Goal: Register for event/course

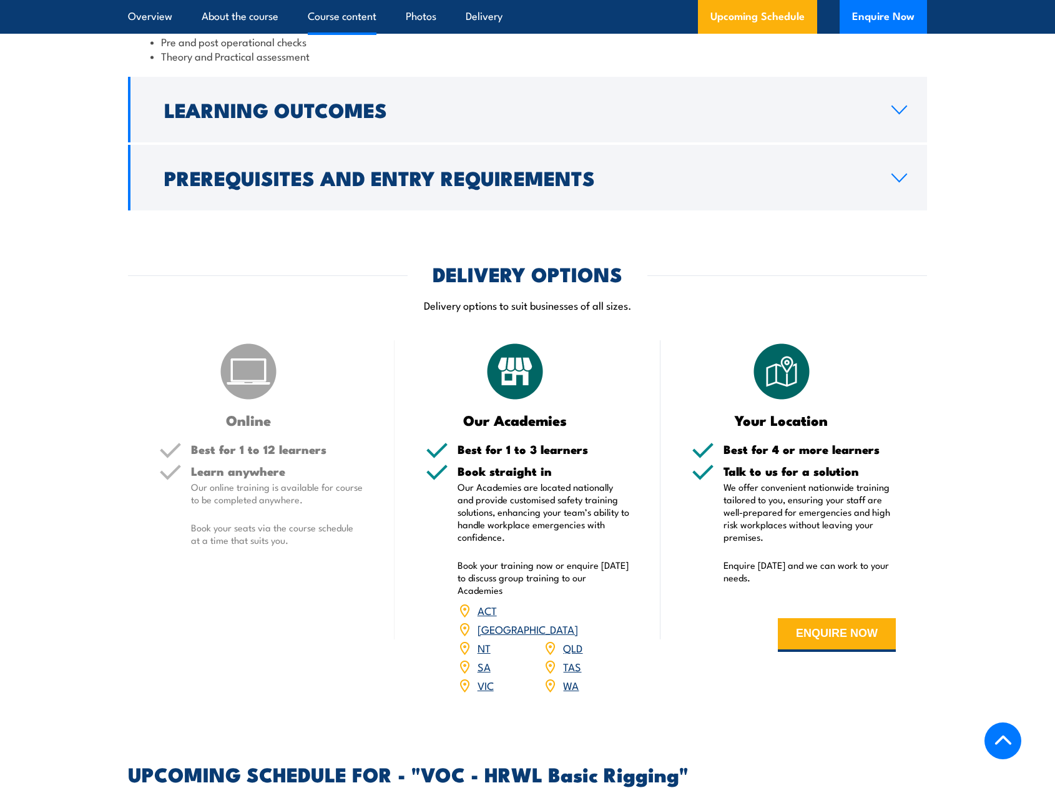
scroll to position [1186, 0]
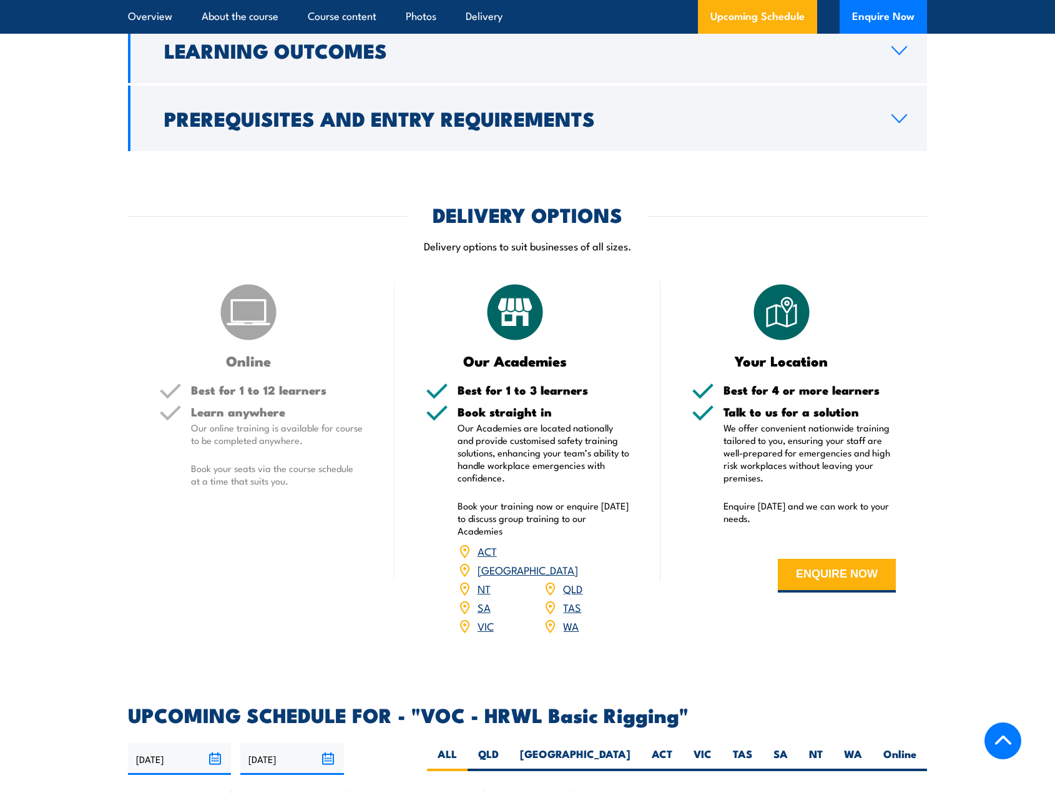
click at [491, 550] on link "ACT" at bounding box center [487, 550] width 19 height 15
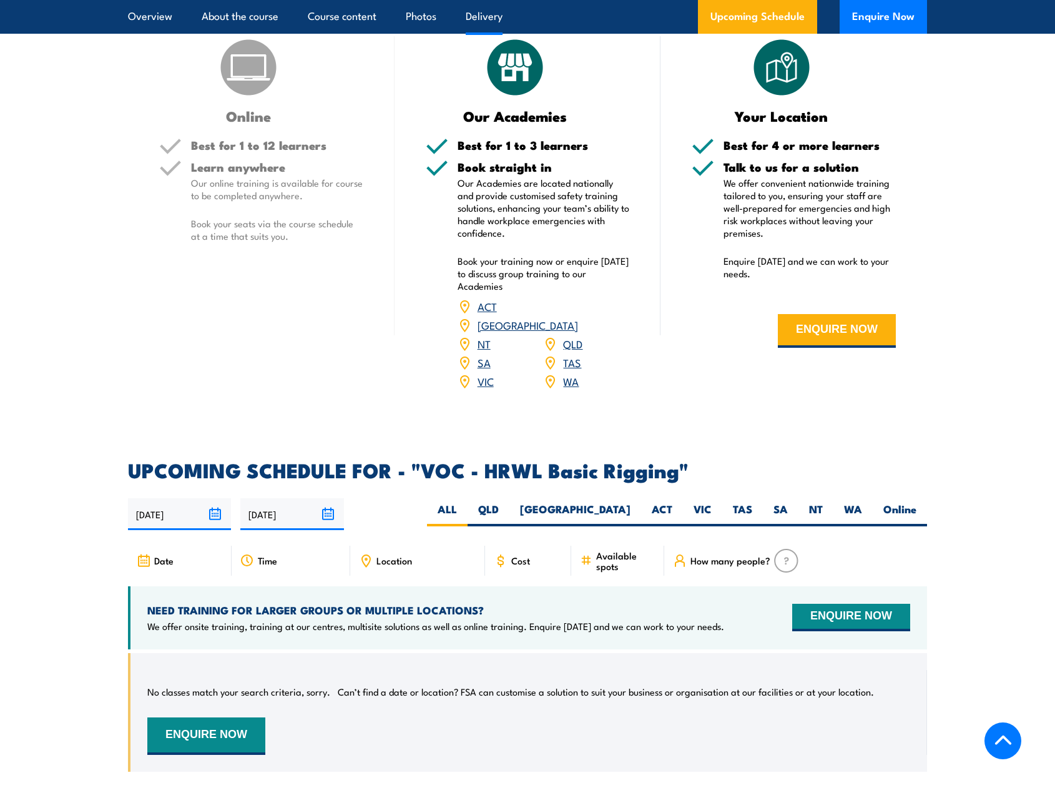
scroll to position [1436, 0]
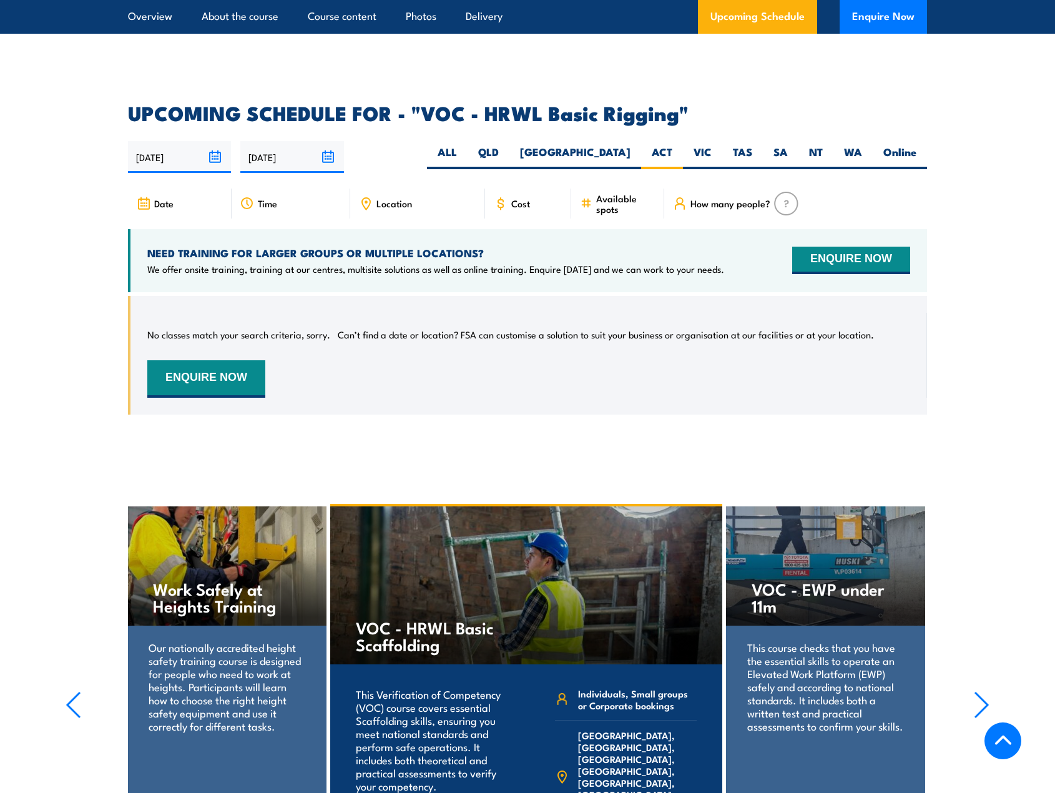
scroll to position [1561, 0]
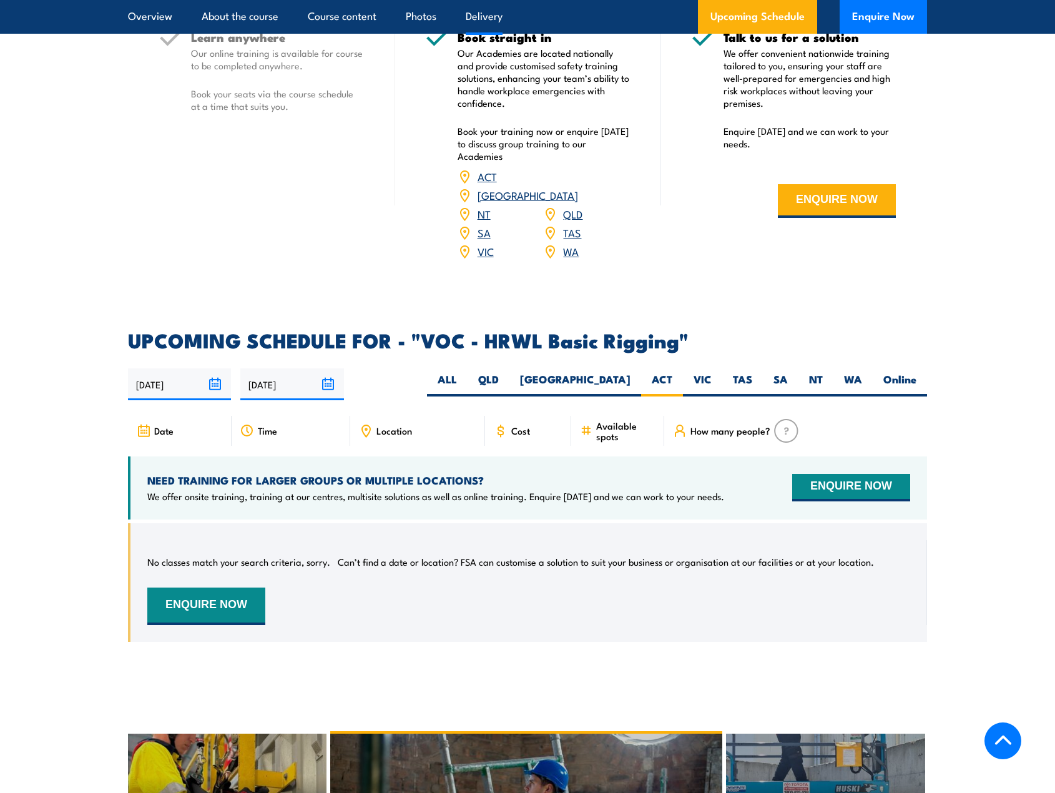
click at [578, 187] on link "[GEOGRAPHIC_DATA]" at bounding box center [528, 194] width 101 height 15
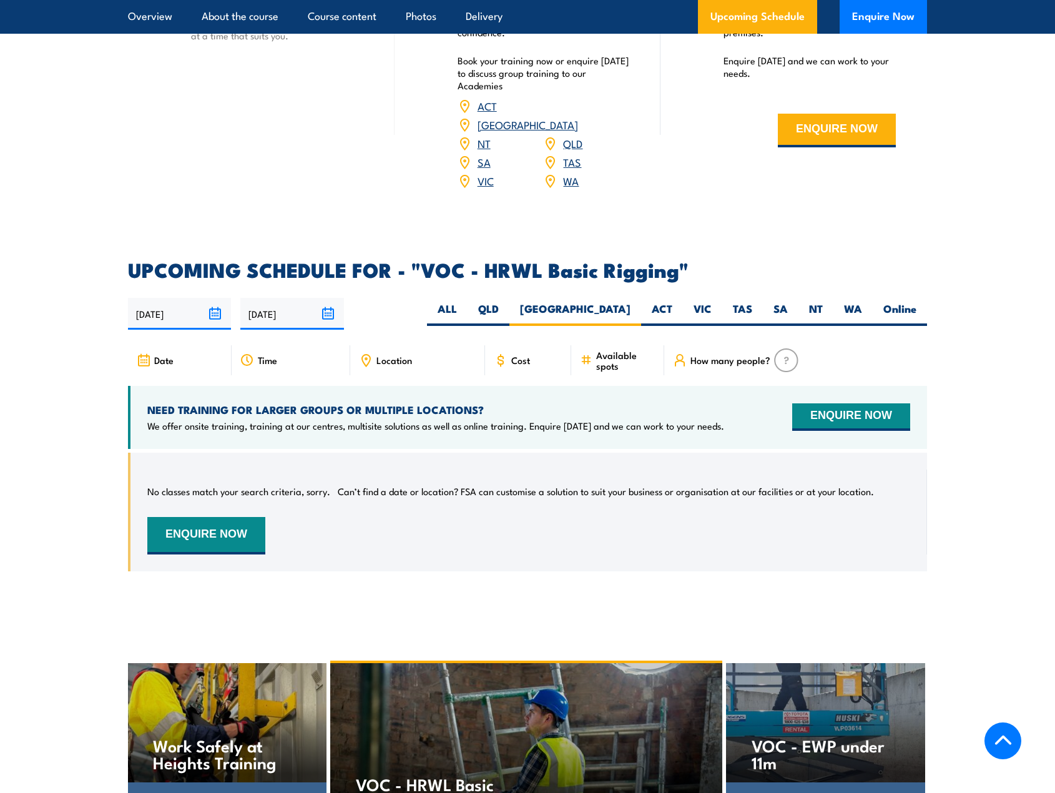
scroll to position [1561, 0]
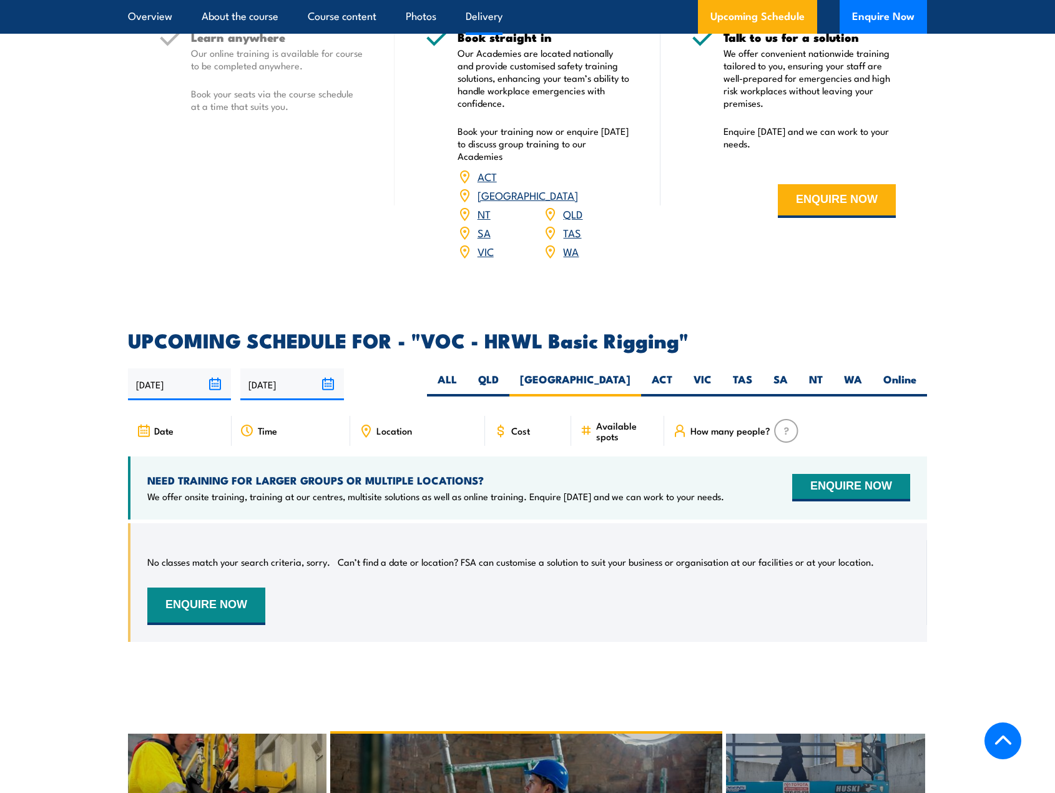
click at [644, 372] on label "ACT" at bounding box center [662, 384] width 42 height 24
click at [673, 372] on input "ACT" at bounding box center [677, 376] width 8 height 8
radio input "true"
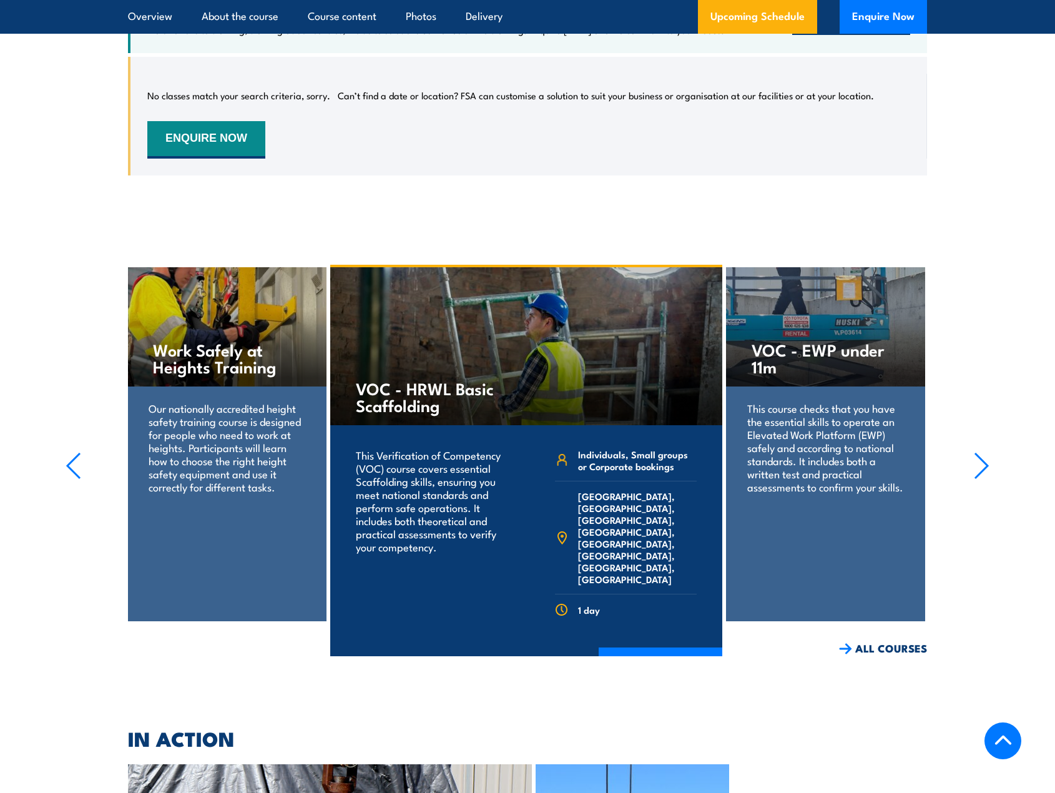
scroll to position [2061, 0]
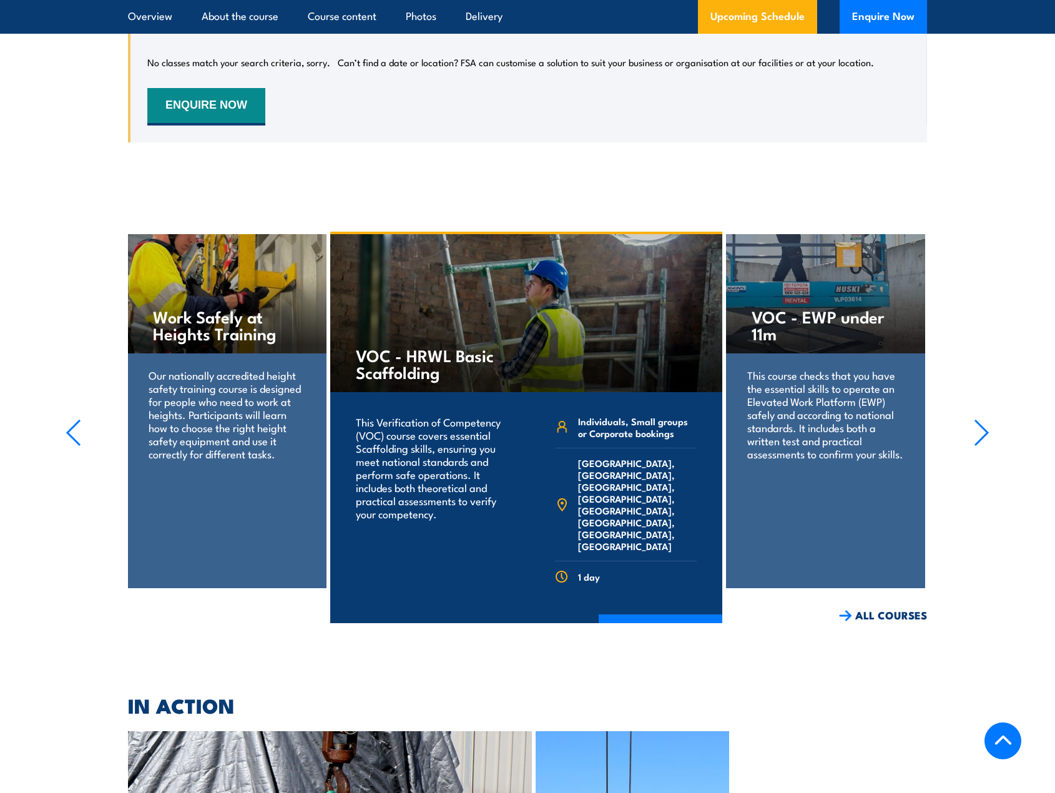
drag, startPoint x: 544, startPoint y: 397, endPoint x: 533, endPoint y: 398, distance: 11.3
